Goal: Task Accomplishment & Management: Use online tool/utility

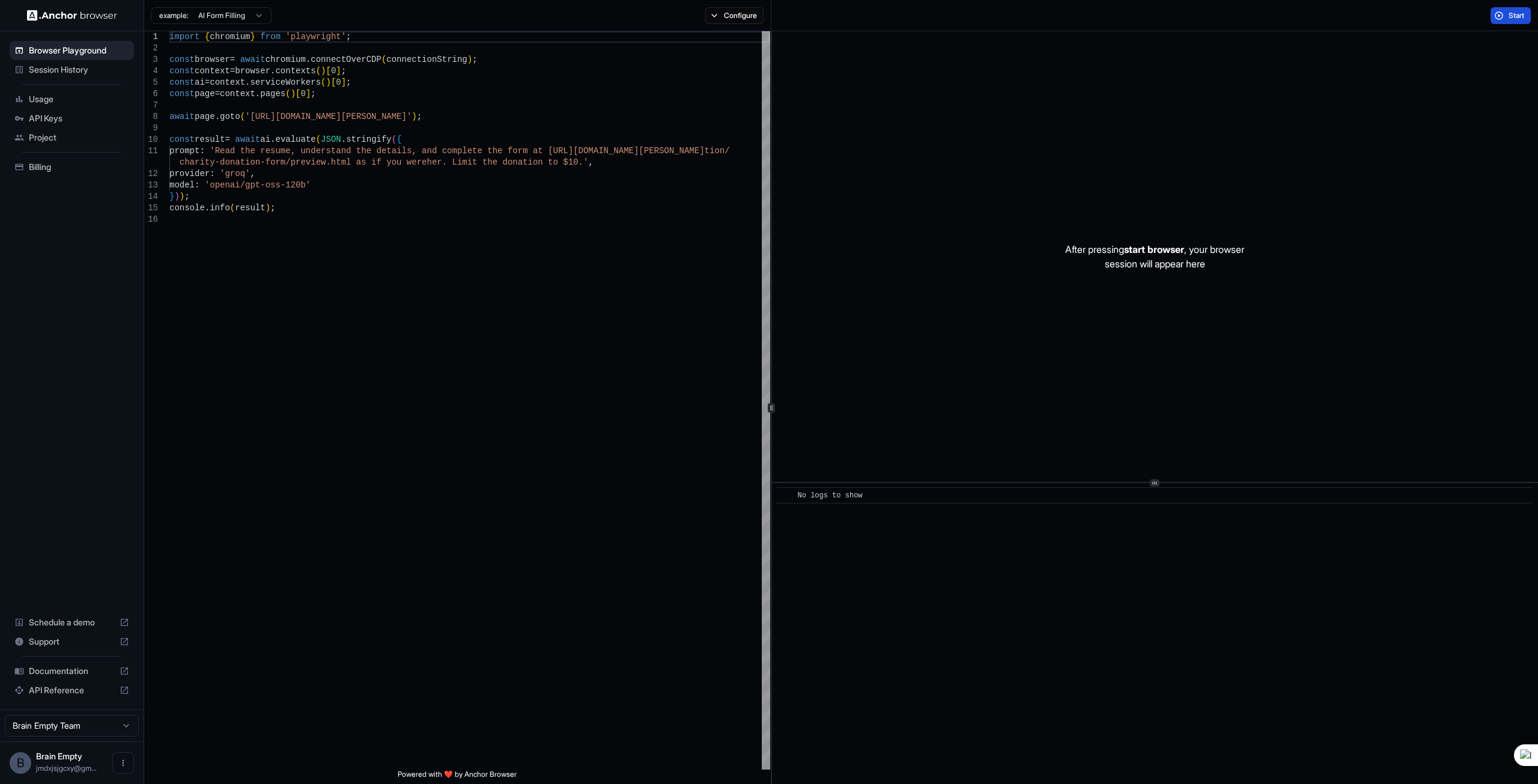
click at [1499, 12] on button "Start" at bounding box center [1511, 16] width 41 height 17
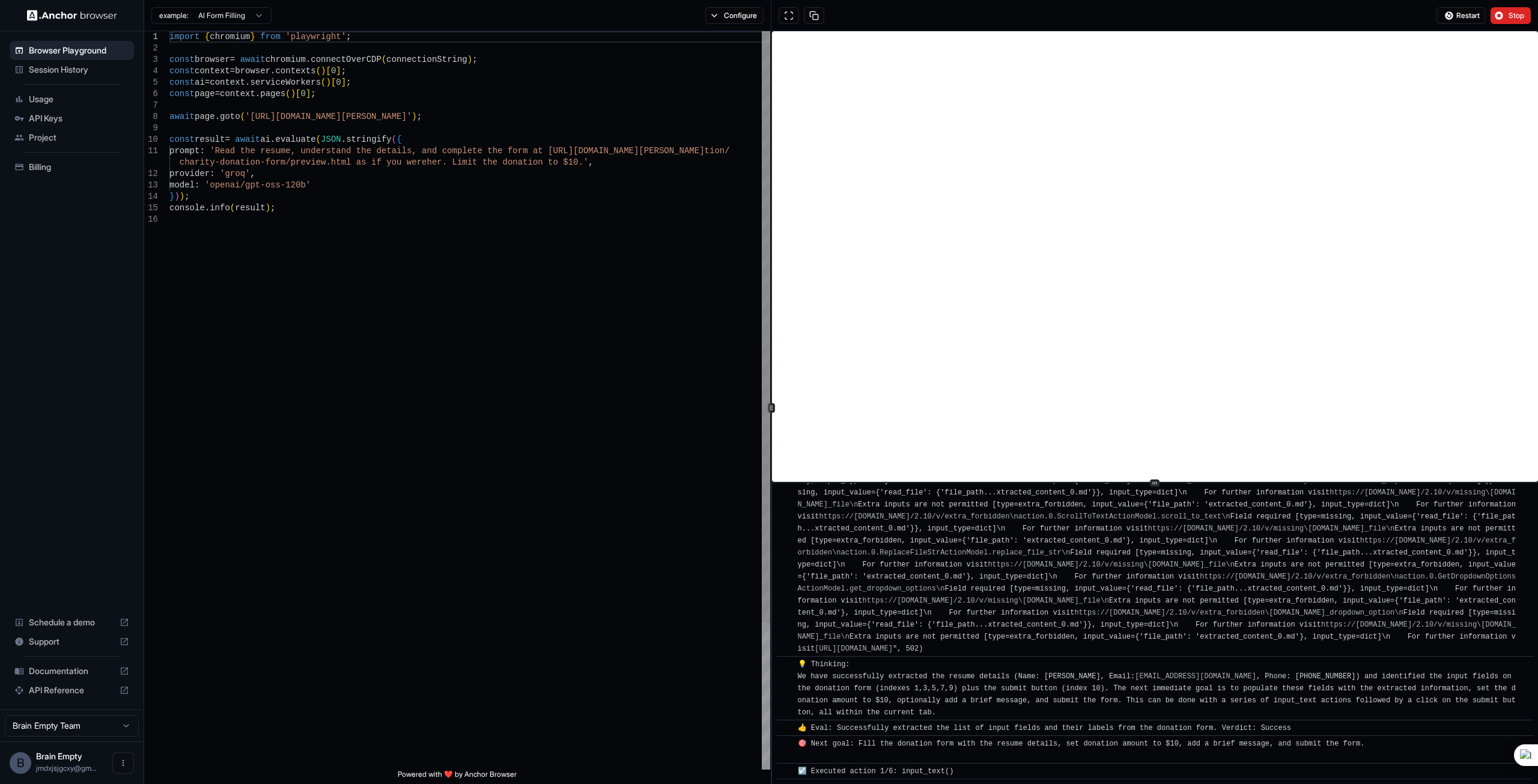
scroll to position [748, 0]
click at [73, 73] on span "Session History" at bounding box center [79, 70] width 100 height 12
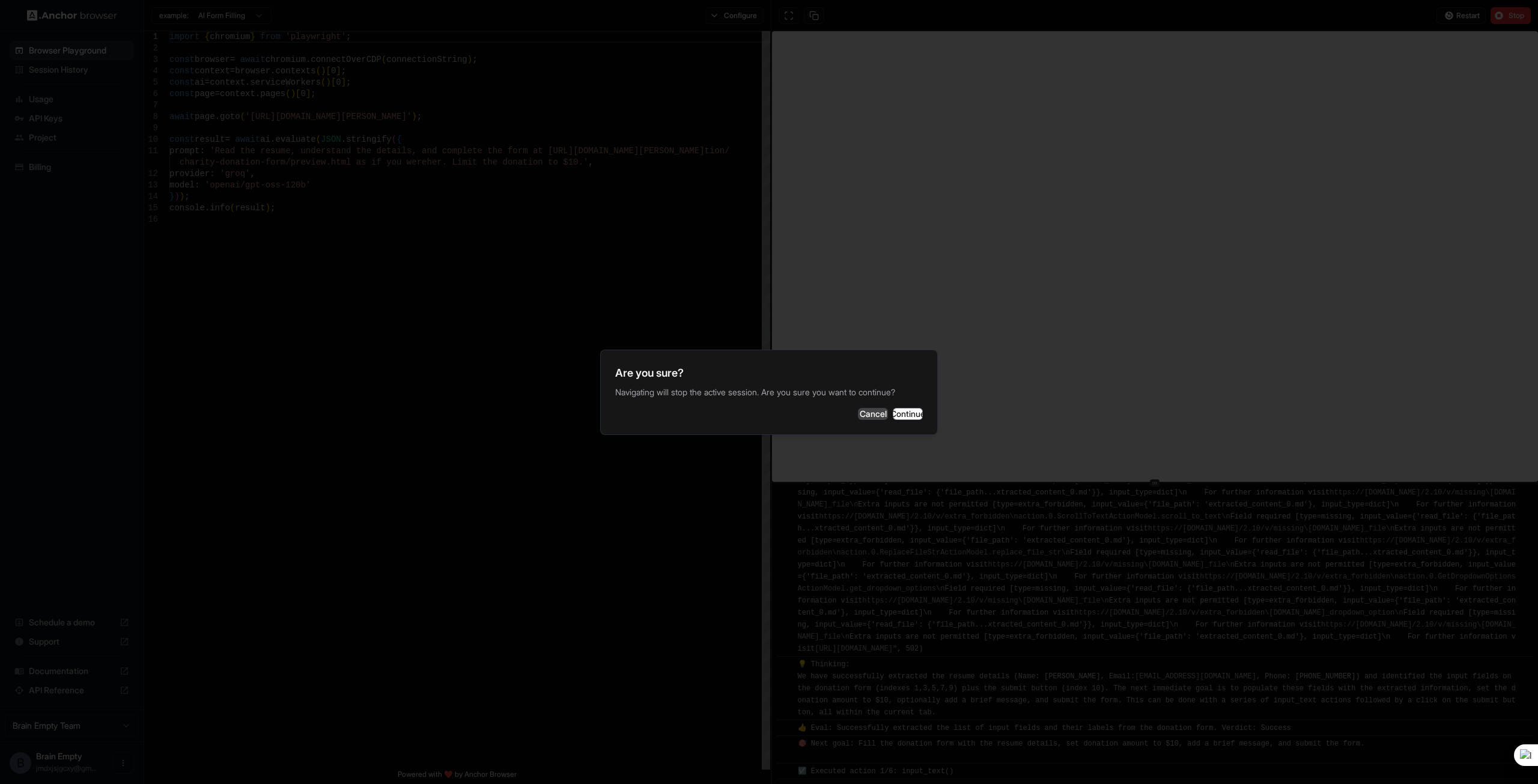
click at [858, 408] on button "Cancel" at bounding box center [873, 413] width 30 height 12
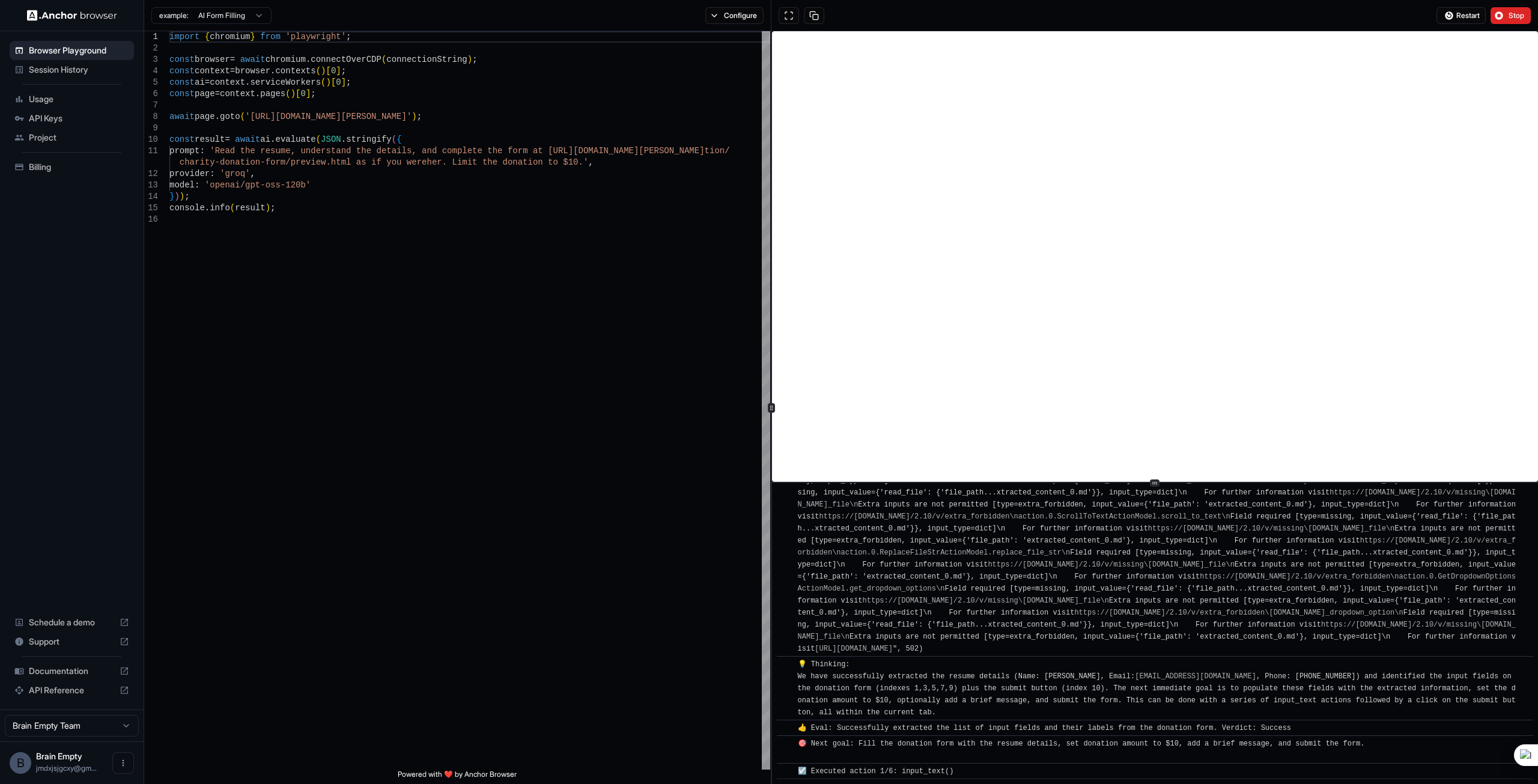
click at [41, 96] on span "Usage" at bounding box center [79, 99] width 100 height 12
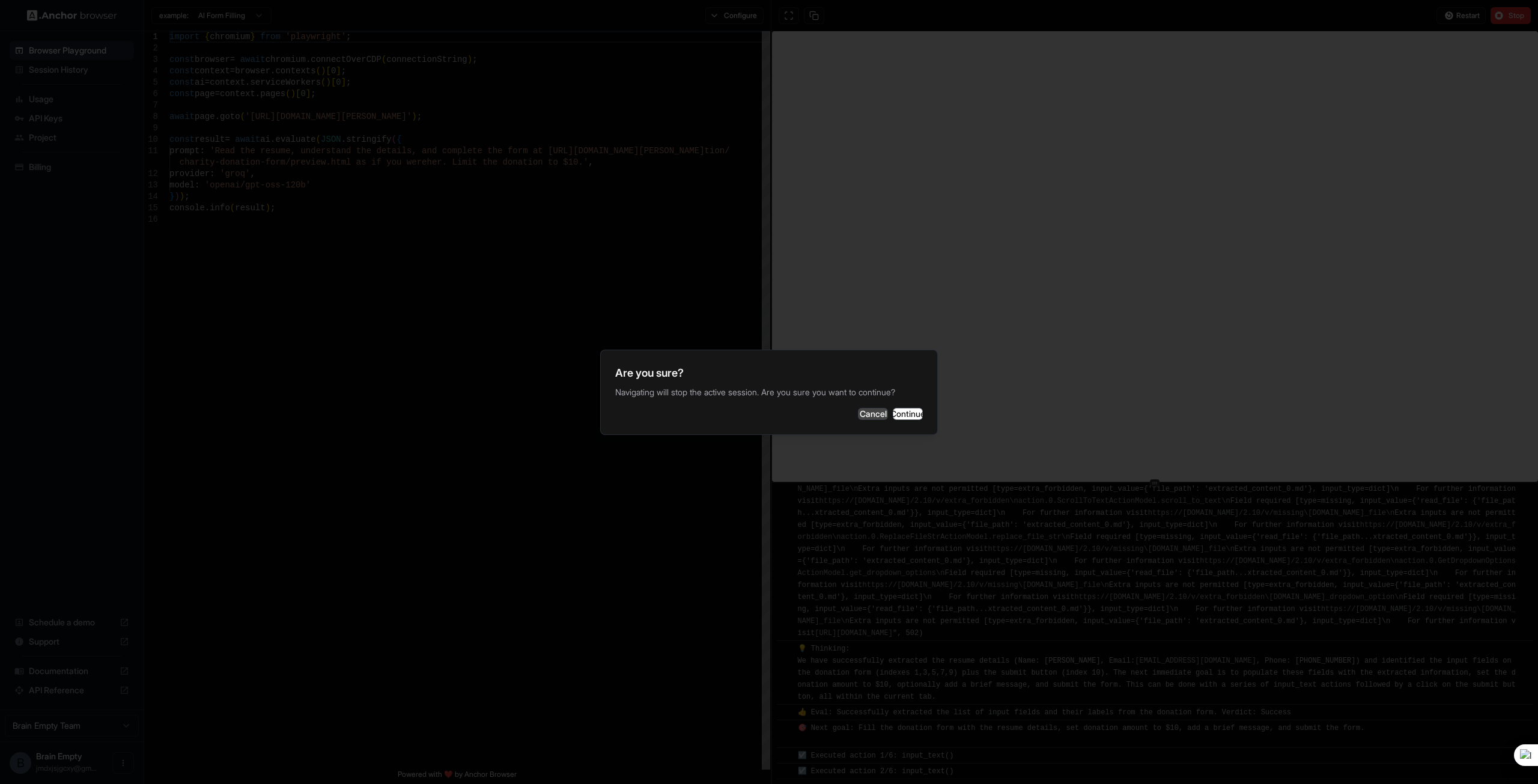
click at [858, 412] on button "Cancel" at bounding box center [873, 413] width 30 height 12
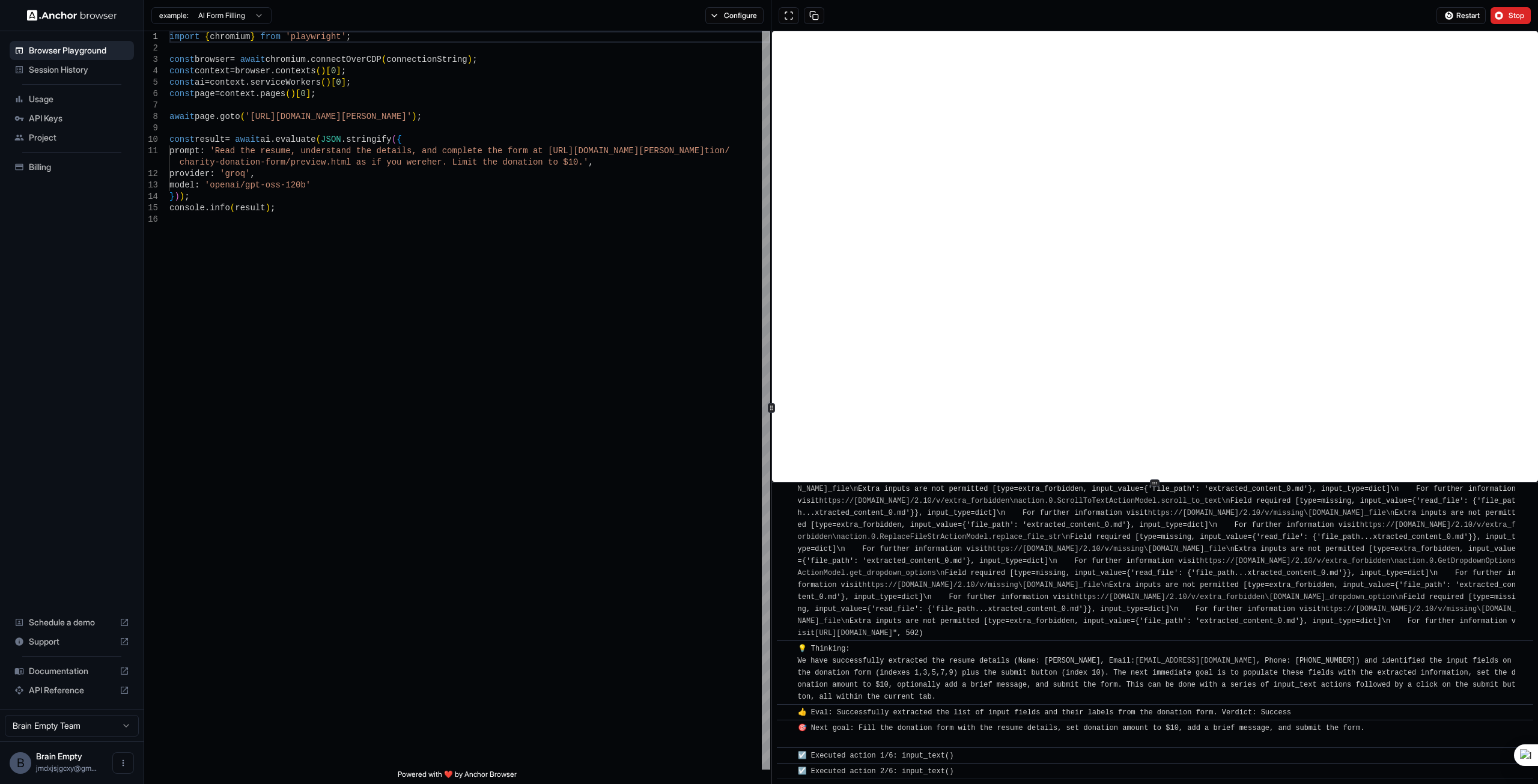
click at [42, 118] on span "API Keys" at bounding box center [79, 118] width 100 height 12
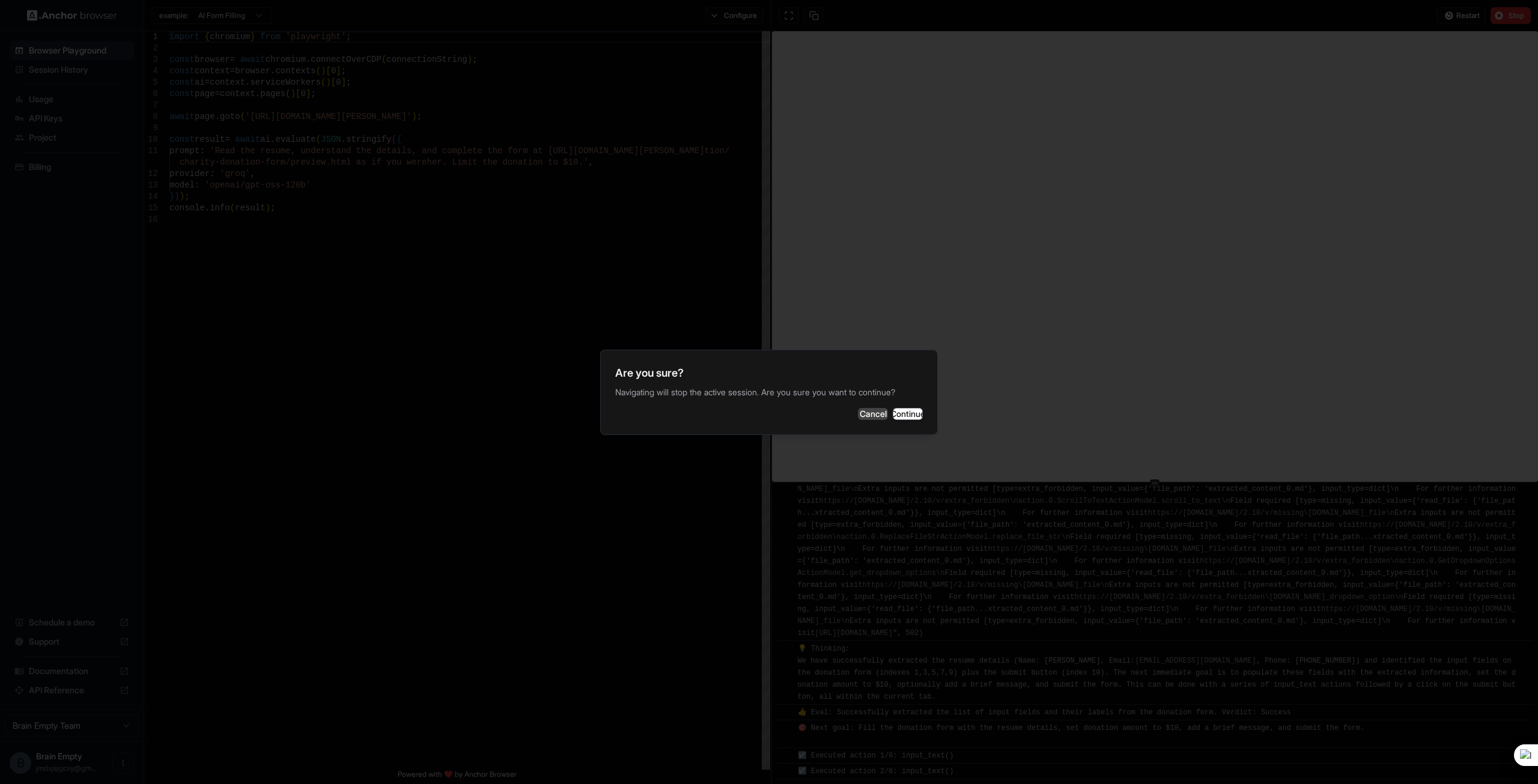
click at [858, 416] on button "Cancel" at bounding box center [873, 413] width 30 height 12
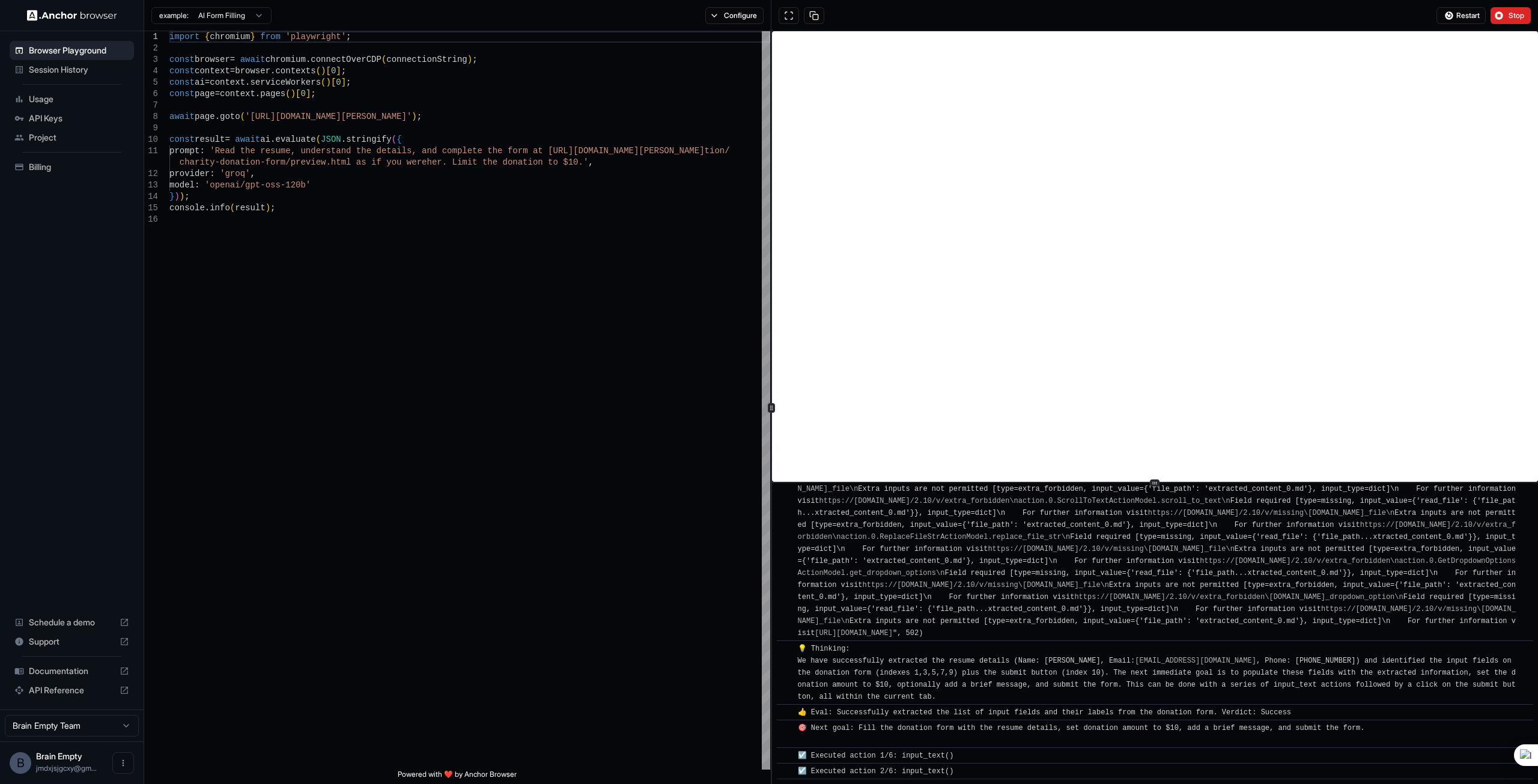
scroll to position [778, 0]
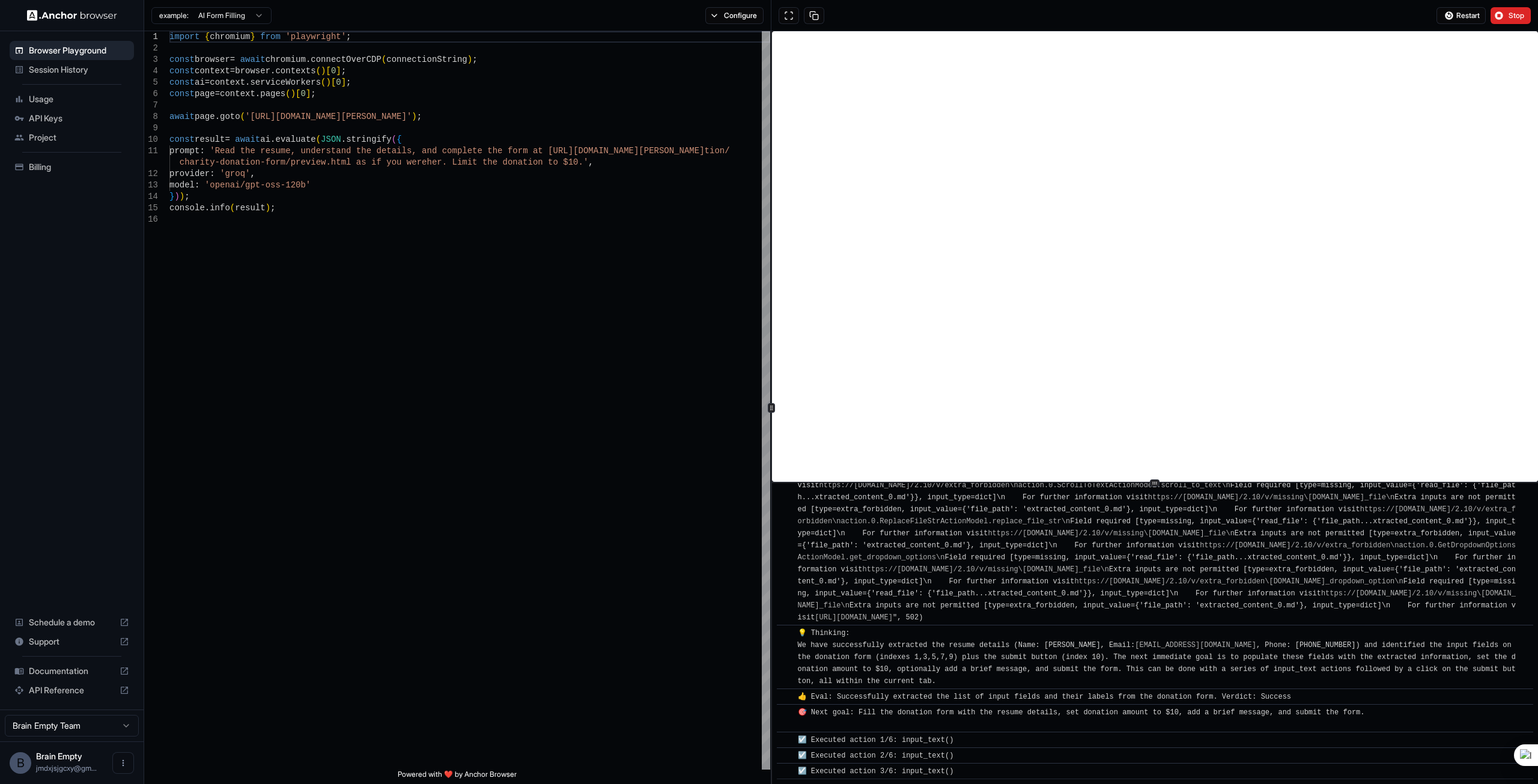
click at [45, 138] on span "Project" at bounding box center [79, 137] width 100 height 12
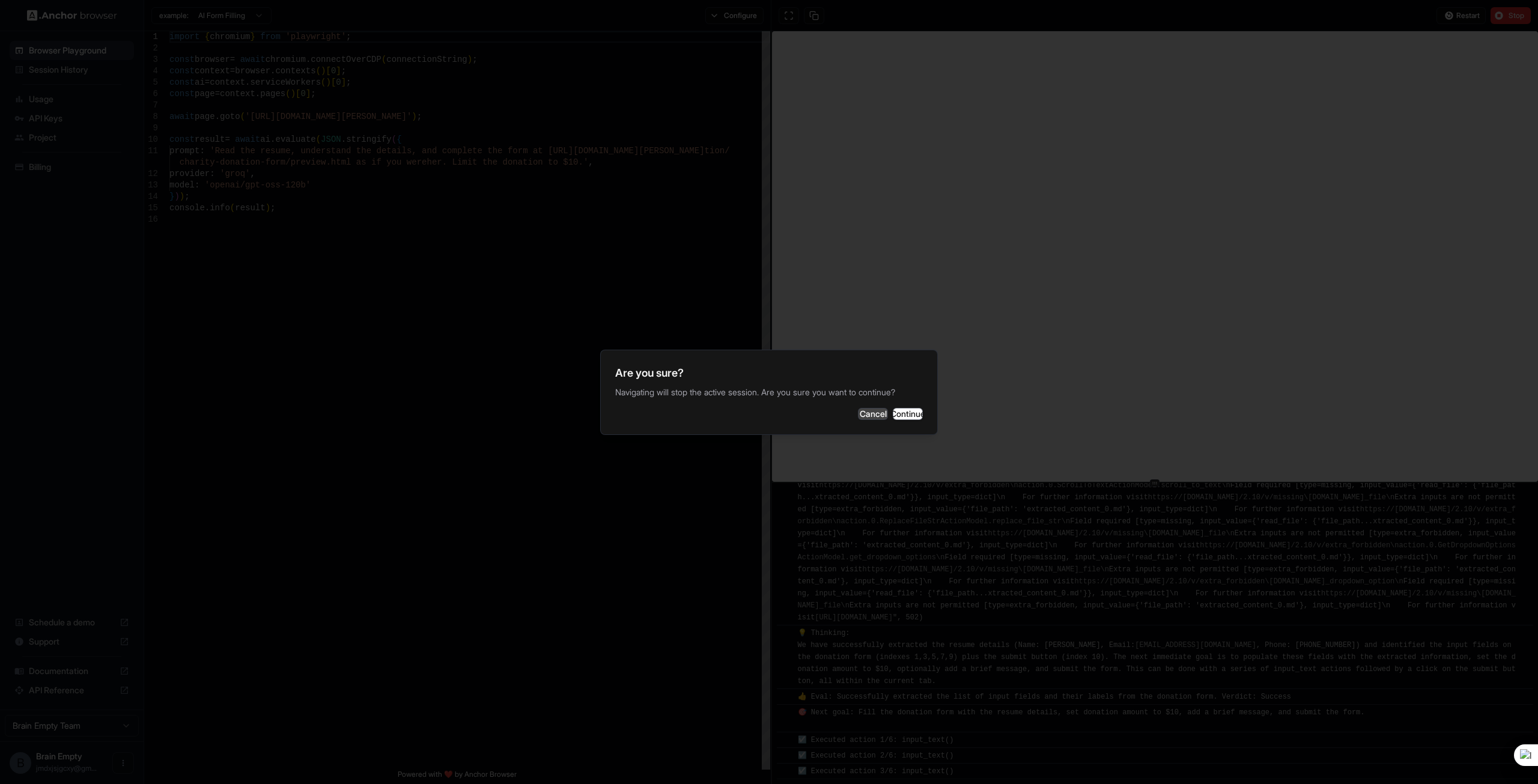
click at [858, 420] on button "Cancel" at bounding box center [873, 413] width 30 height 12
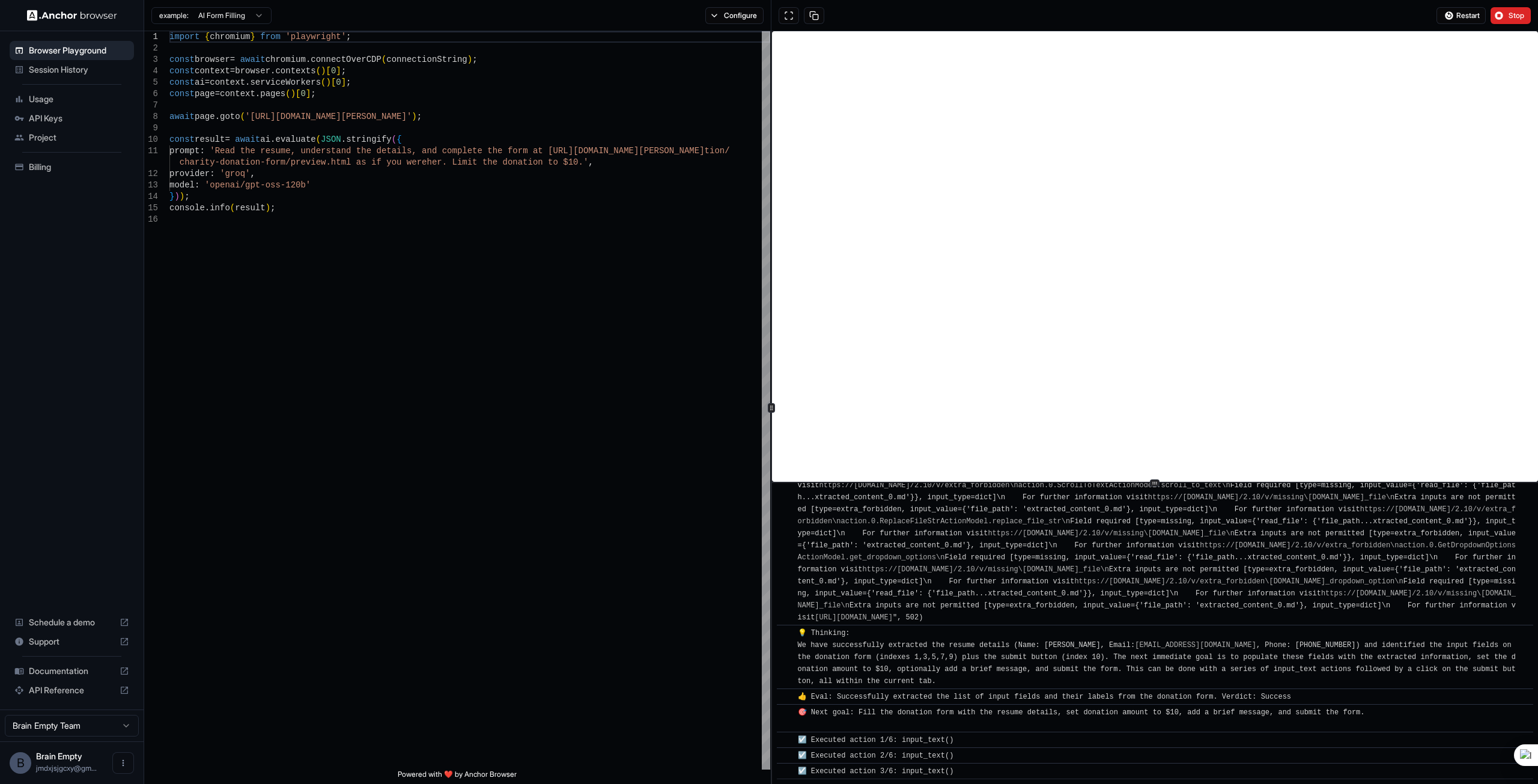
scroll to position [794, 0]
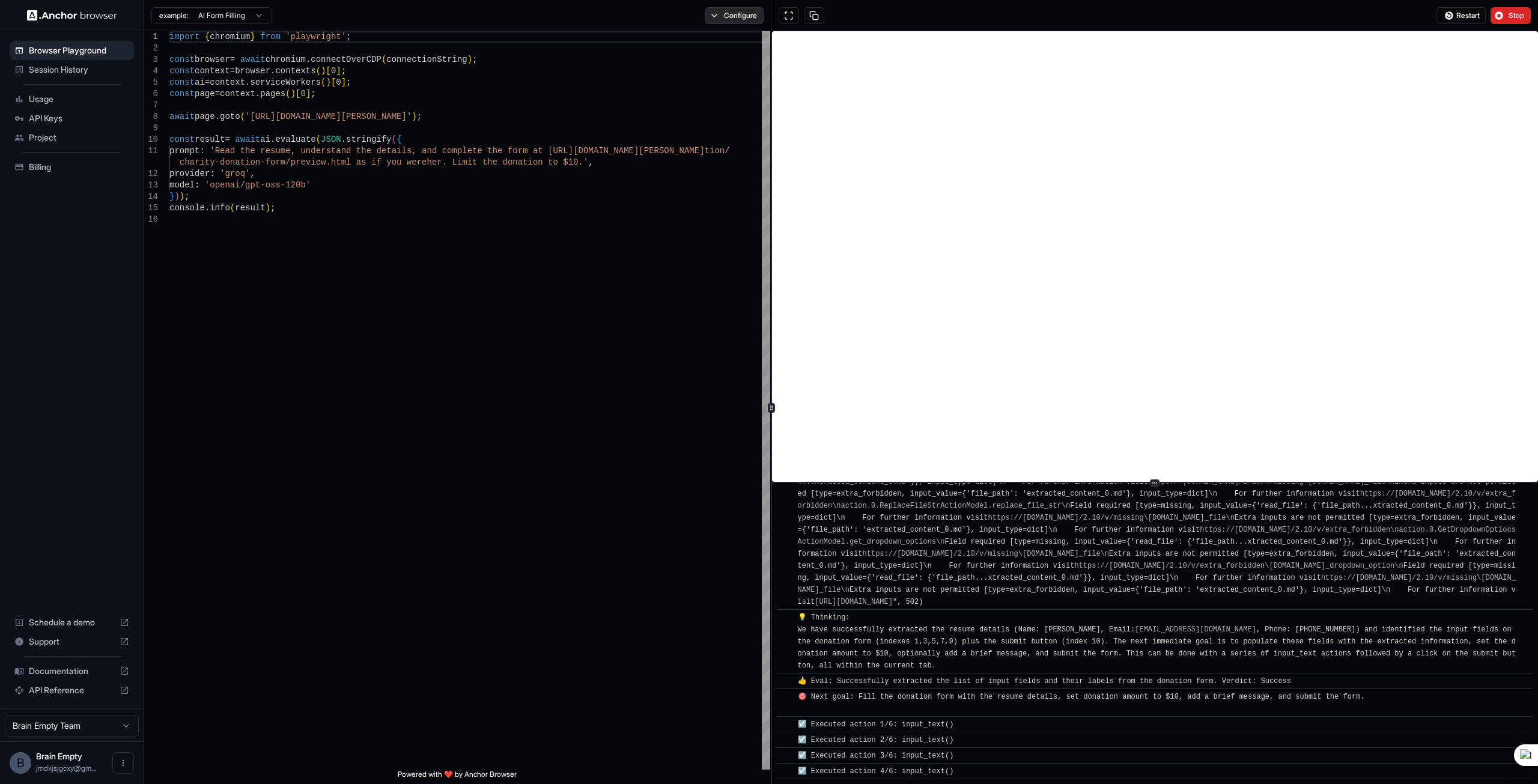
click at [739, 12] on button "Configure" at bounding box center [735, 16] width 58 height 17
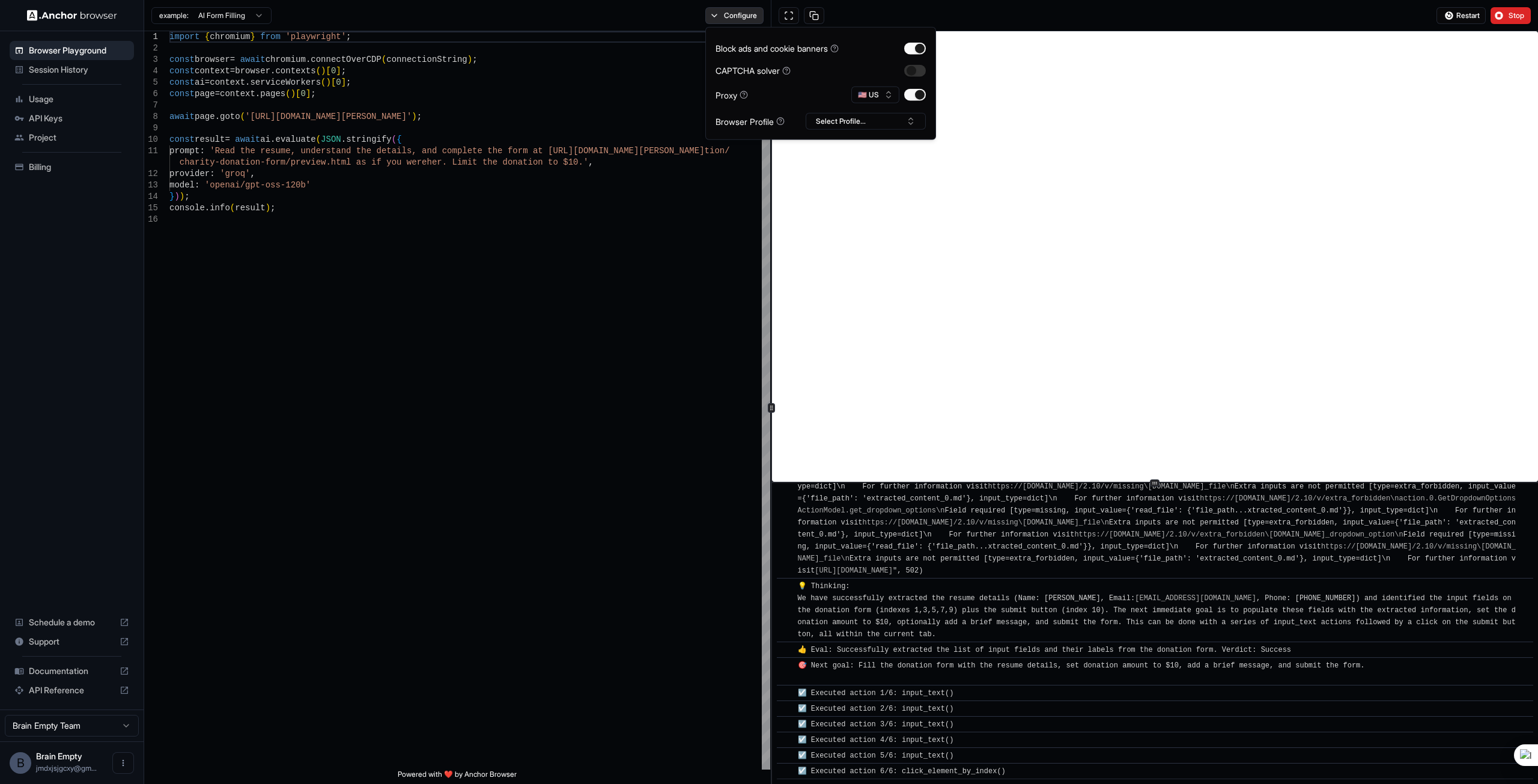
scroll to position [824, 0]
type textarea "**********"
click at [581, 274] on div "import { chromium } from 'playwright' ; const browser = await chromium . connec…" at bounding box center [470, 492] width 600 height 921
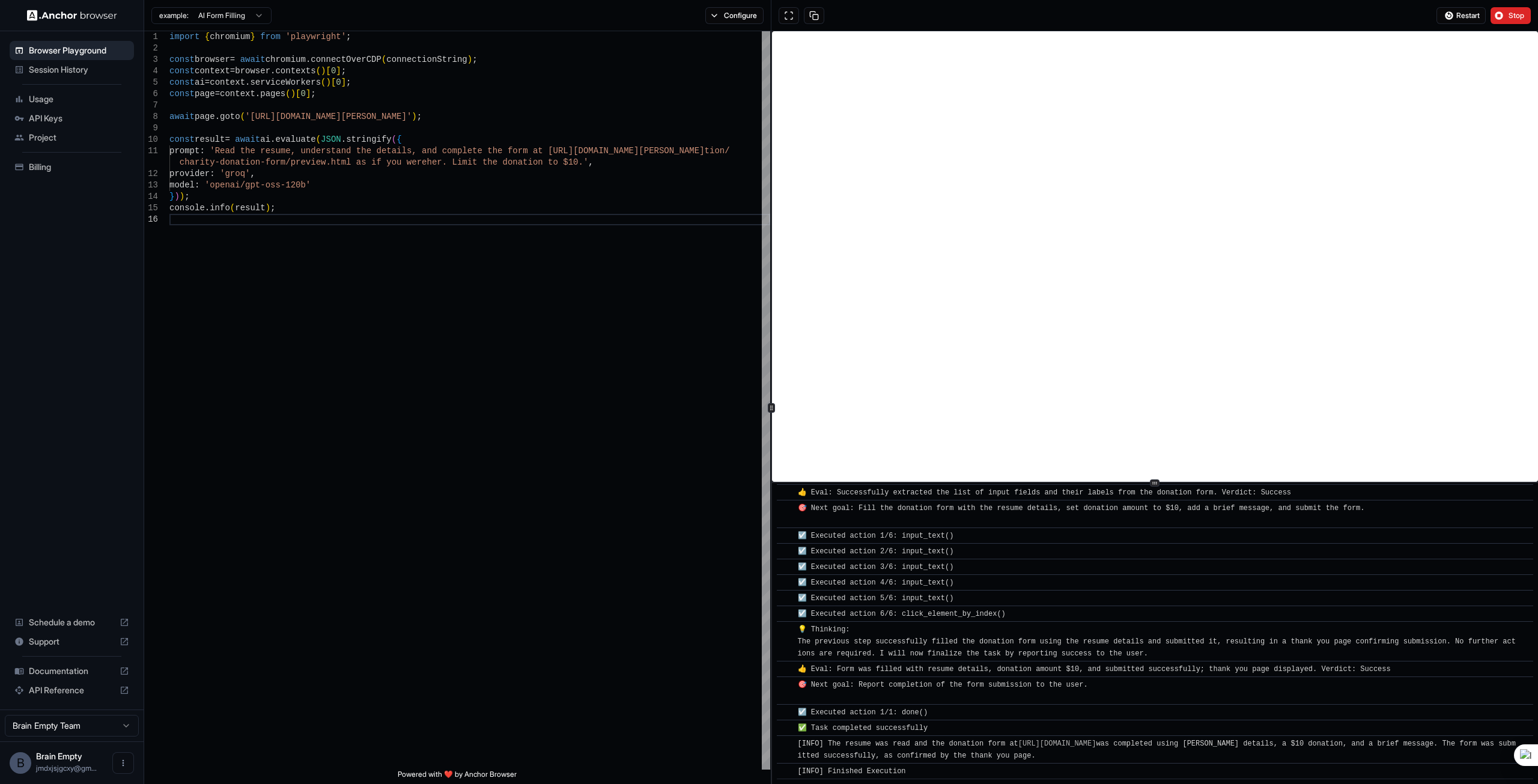
scroll to position [979, 0]
click at [58, 70] on span "Session History" at bounding box center [79, 70] width 100 height 12
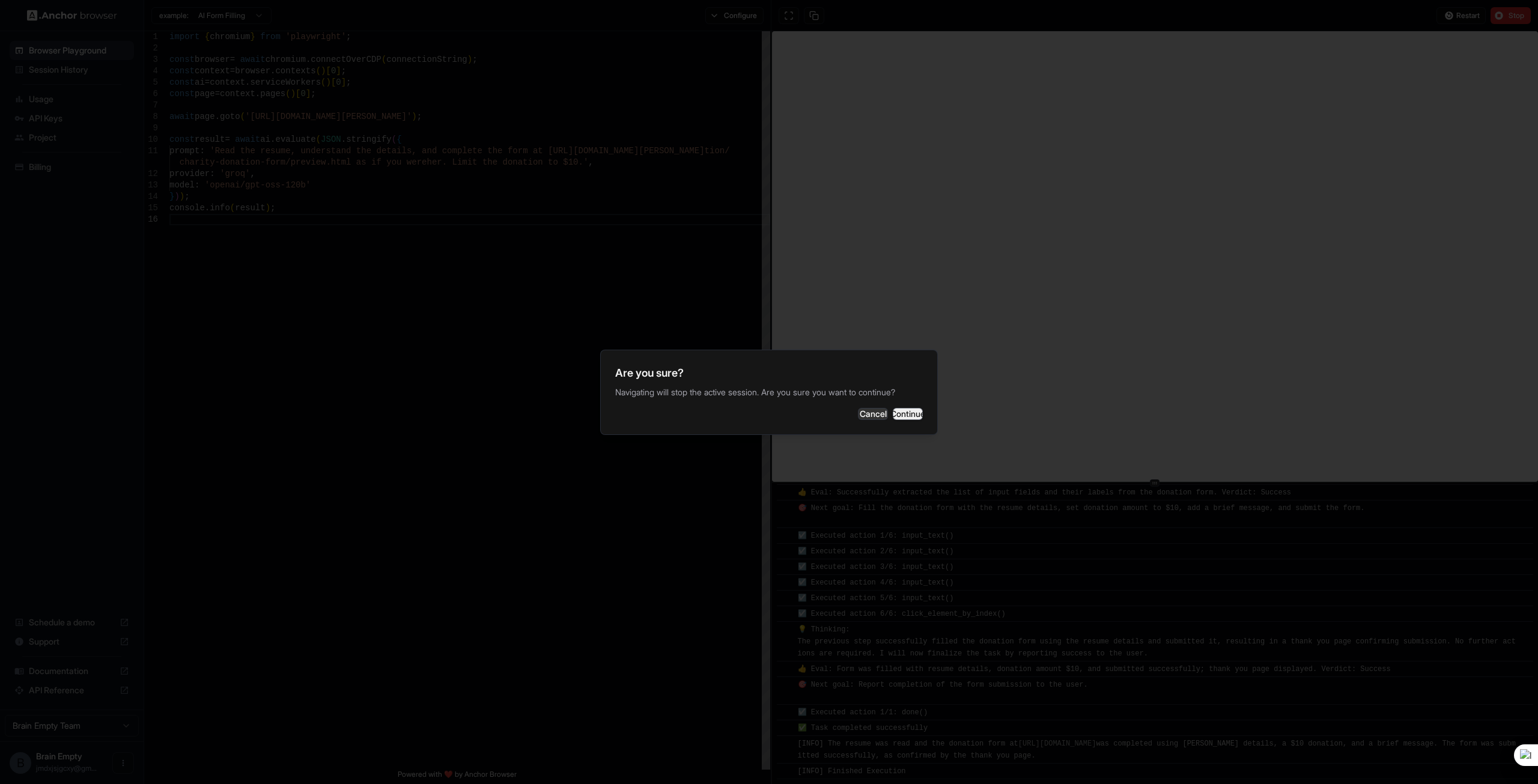
click at [900, 420] on button "Continue" at bounding box center [908, 413] width 30 height 12
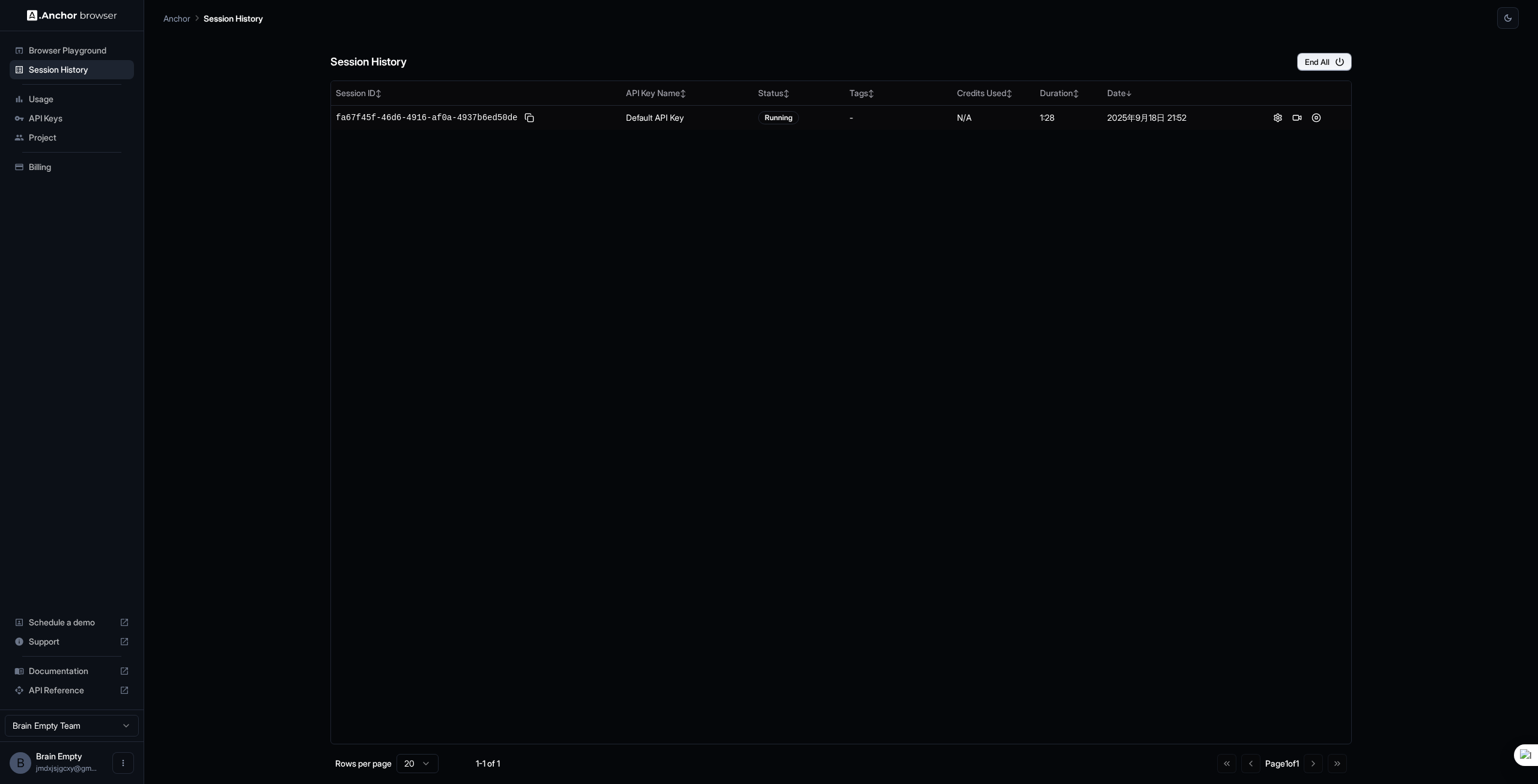
click at [70, 97] on span "Usage" at bounding box center [79, 99] width 100 height 12
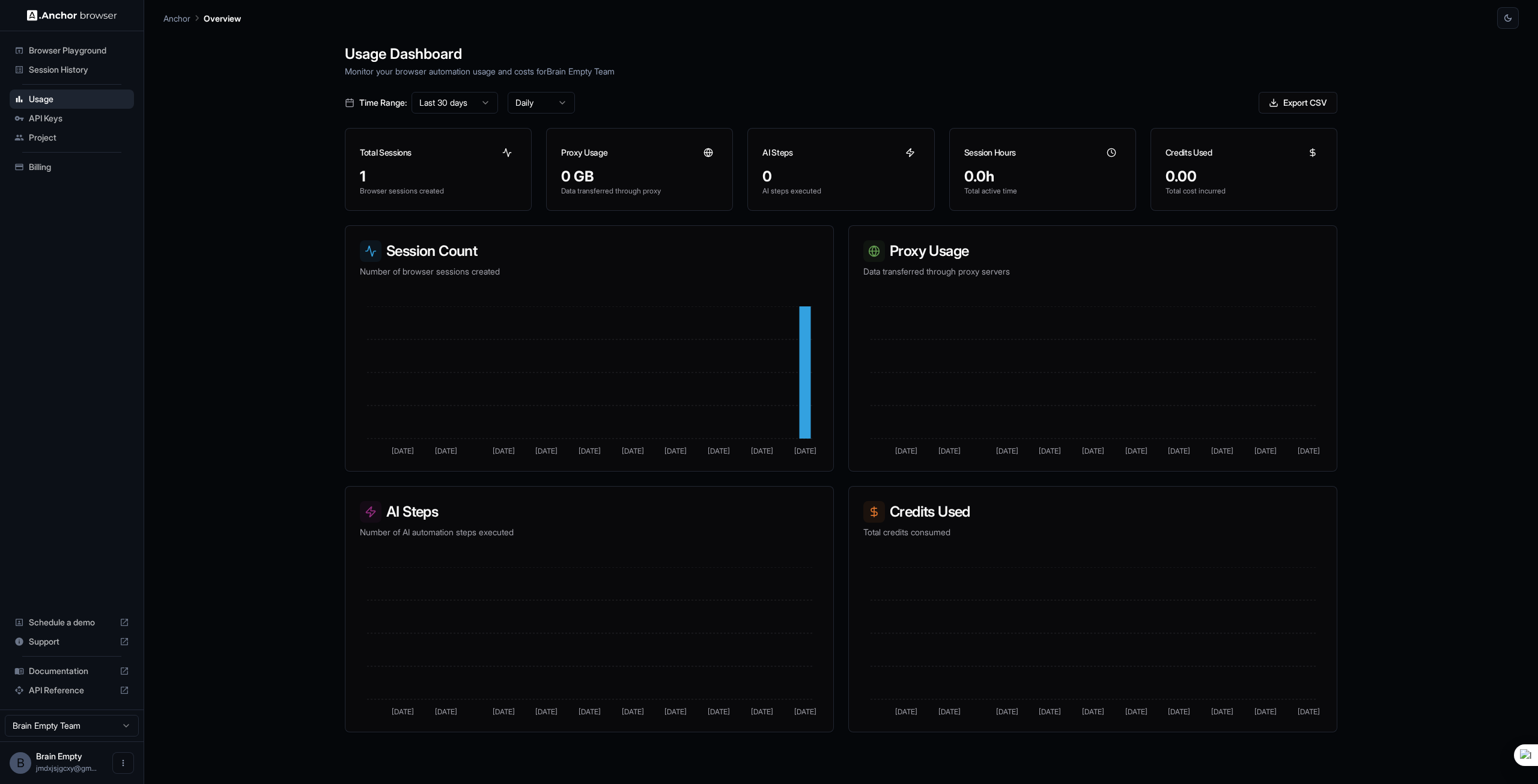
click at [45, 120] on span "API Keys" at bounding box center [79, 118] width 100 height 12
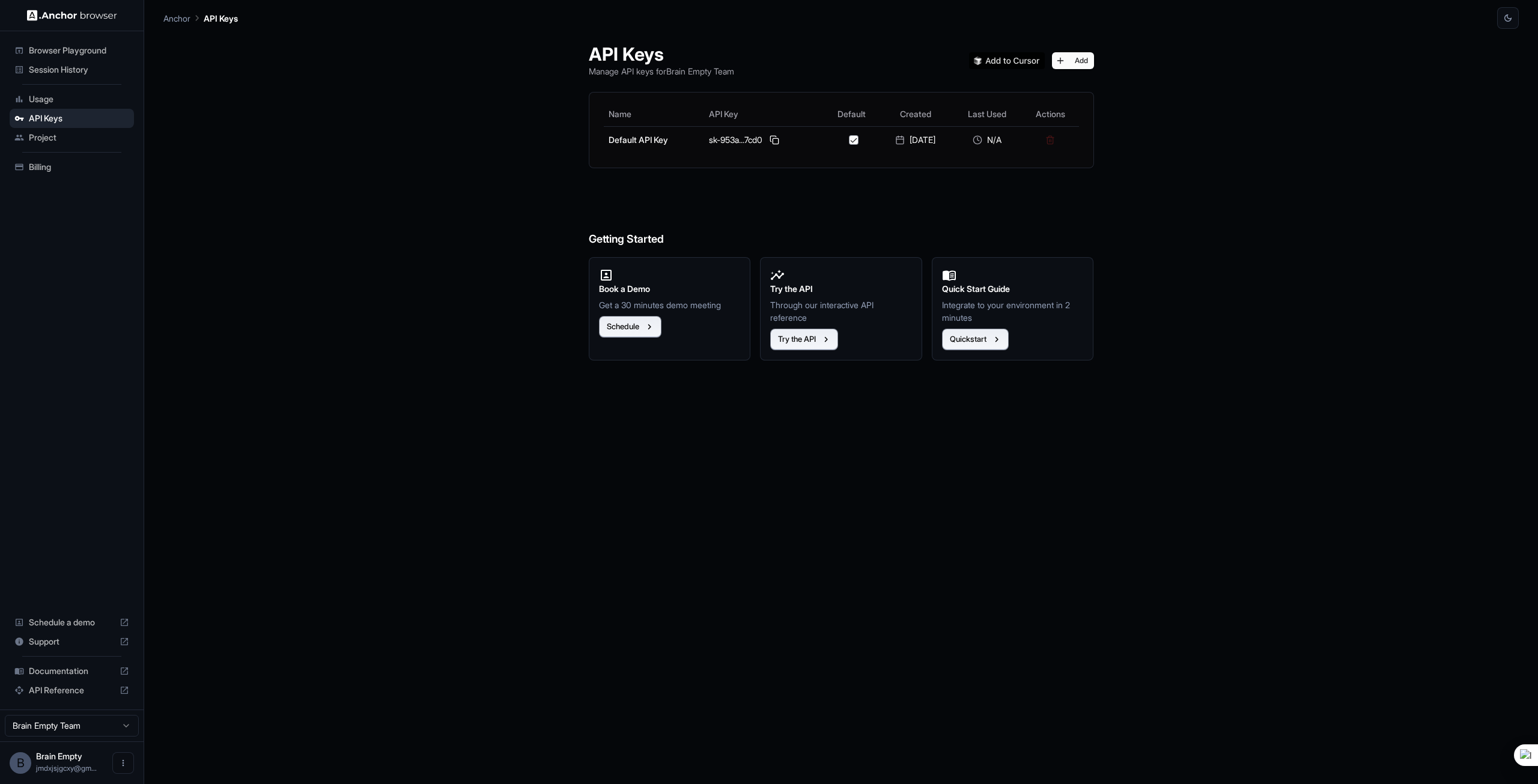
click at [47, 141] on span "Project" at bounding box center [79, 137] width 100 height 12
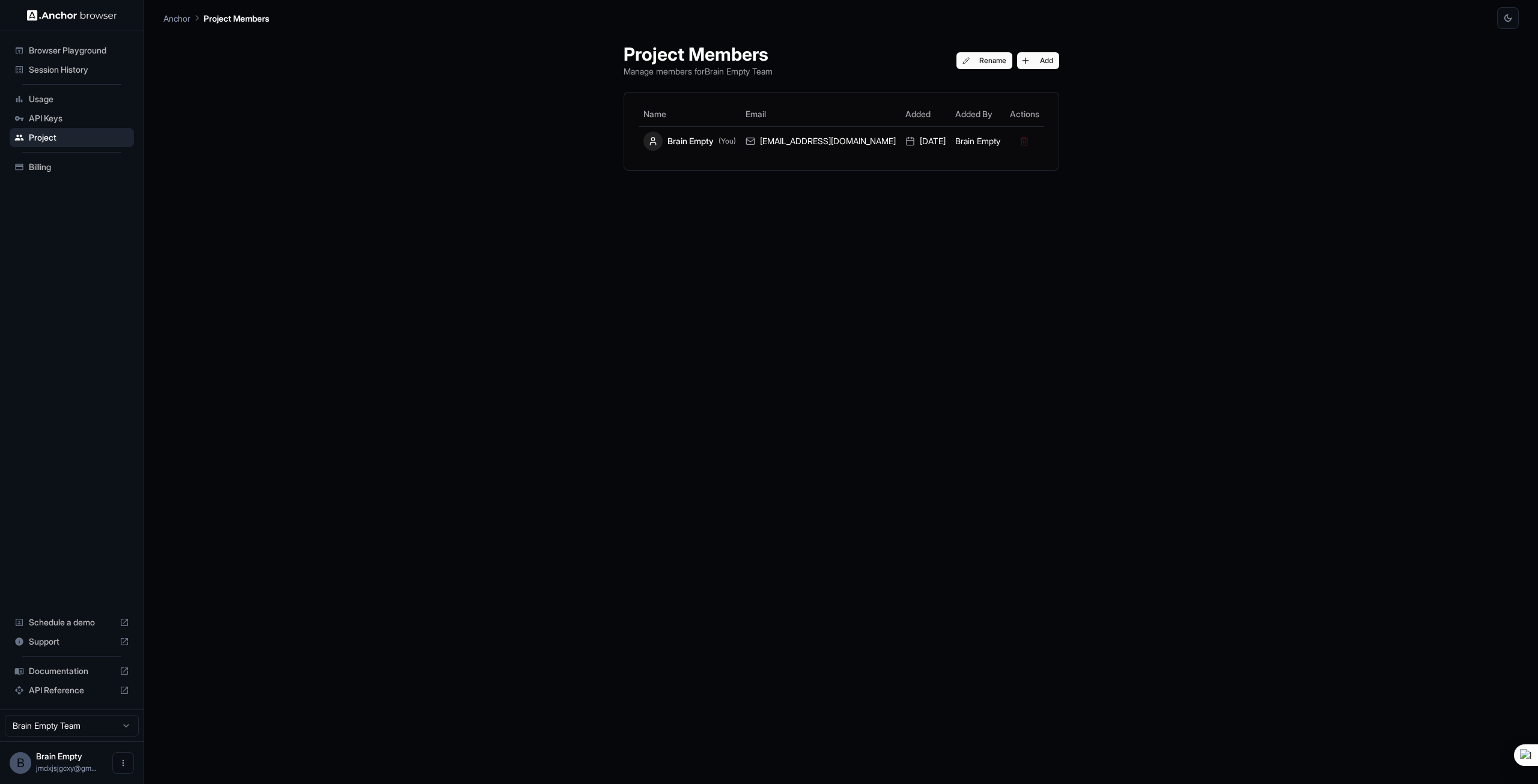
click at [782, 329] on div "Project Members Manage members for Brain Empty Team Rename Add Name Email Added…" at bounding box center [841, 406] width 465 height 755
click at [948, 329] on div "Project Members Manage members for Brain Empty Team Rename Add Name Email Added…" at bounding box center [841, 406] width 465 height 755
